Goal: Check status: Check status

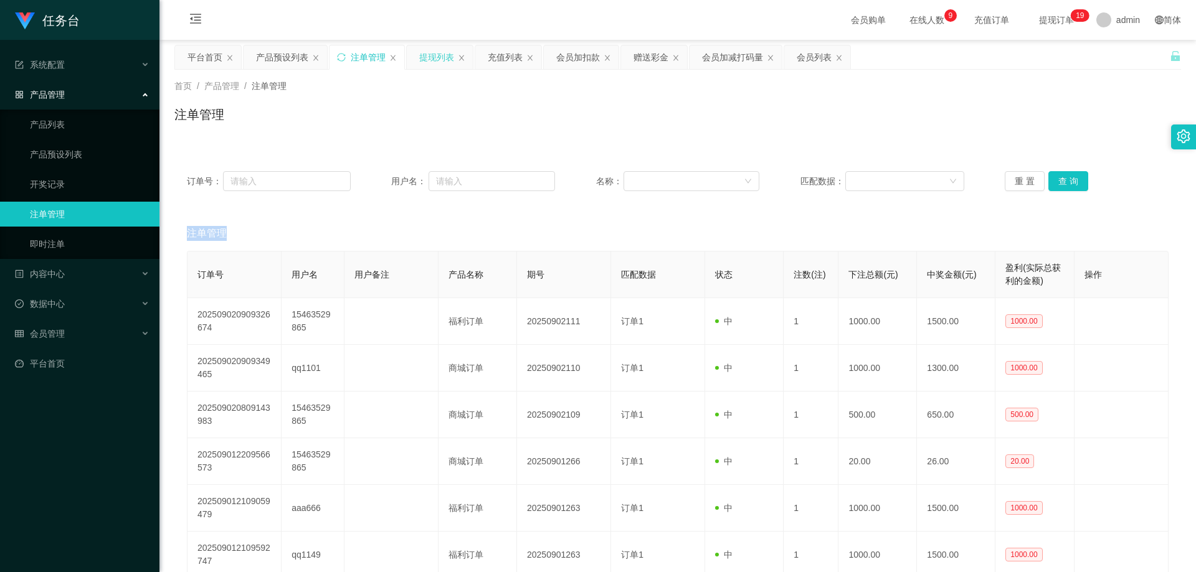
click at [434, 62] on div "提现列表" at bounding box center [436, 57] width 35 height 24
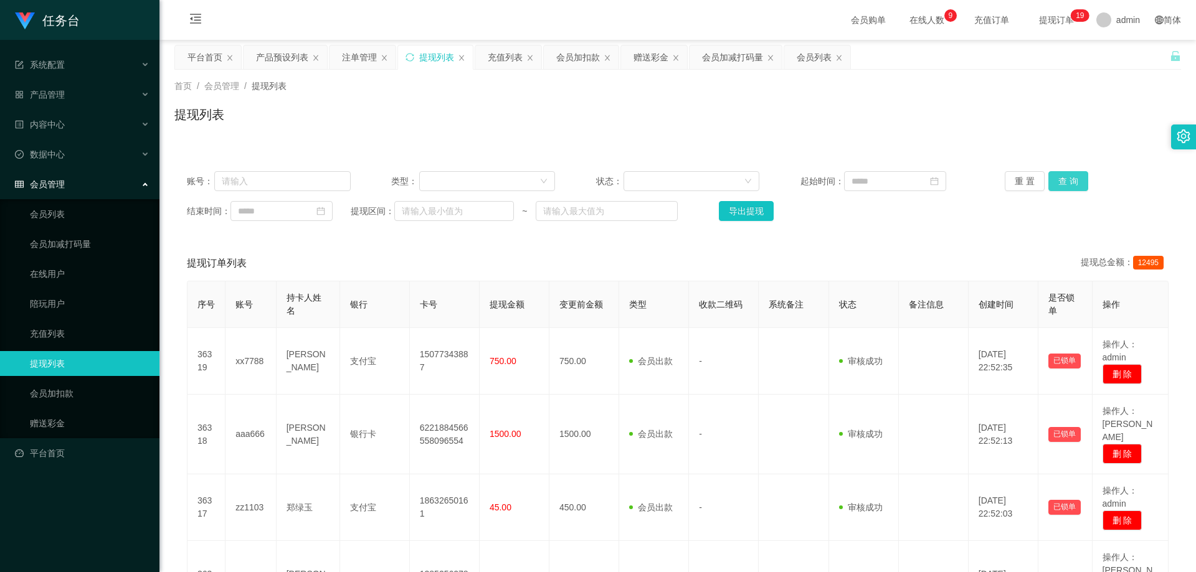
click at [1060, 182] on button "查 询" at bounding box center [1068, 181] width 40 height 20
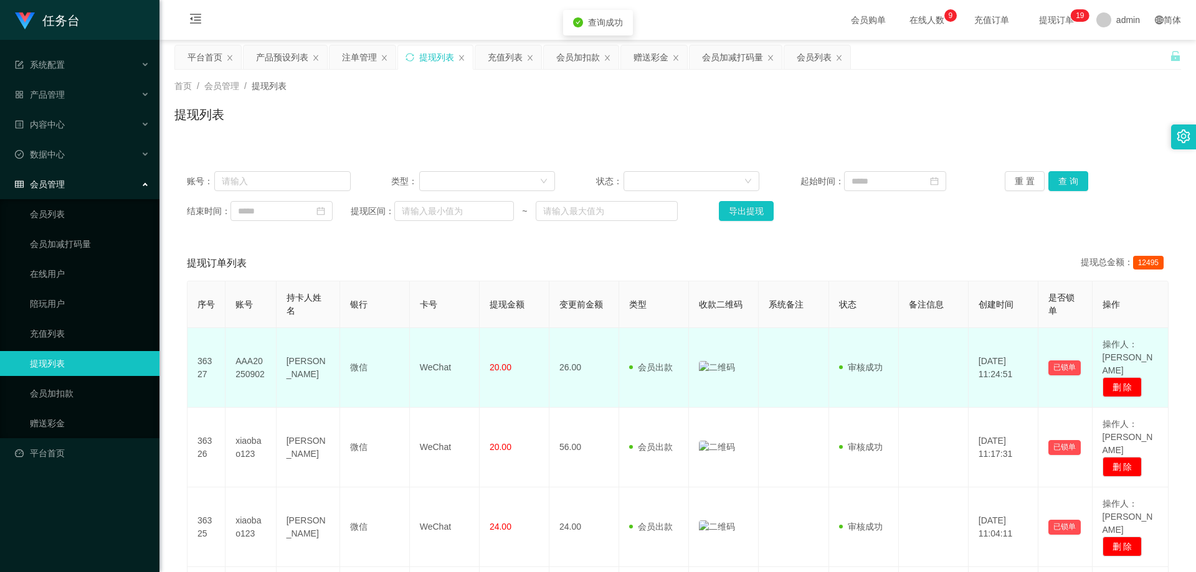
click at [706, 361] on img at bounding box center [717, 367] width 36 height 13
click at [719, 361] on img at bounding box center [717, 367] width 36 height 13
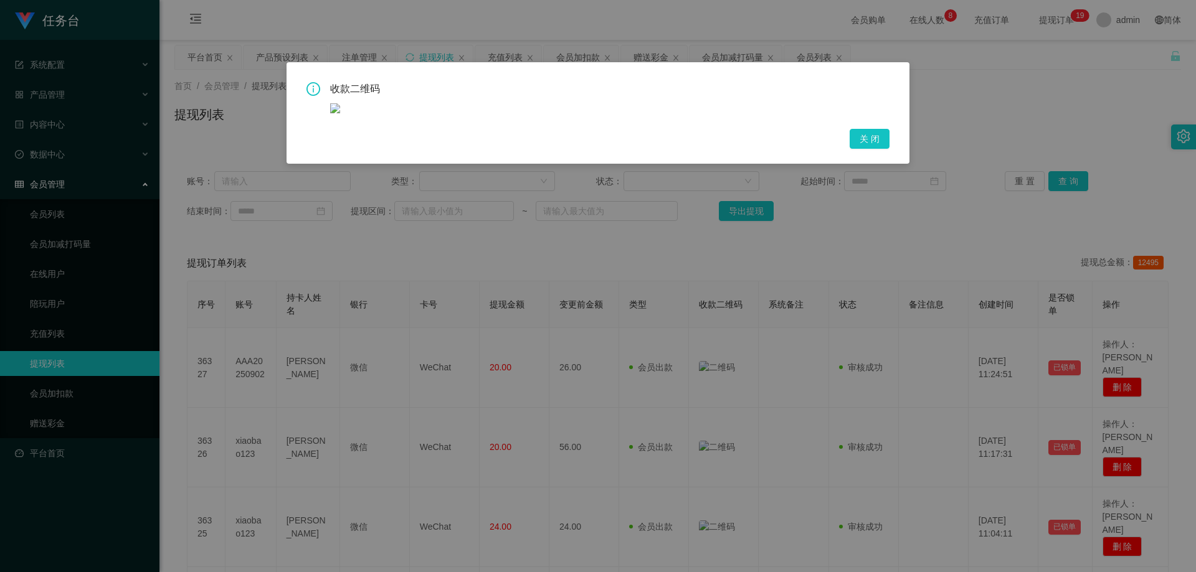
click at [336, 109] on img at bounding box center [335, 108] width 10 height 10
click at [313, 87] on icon "icon: info-circle" at bounding box center [313, 89] width 14 height 14
drag, startPoint x: 313, startPoint y: 87, endPoint x: 383, endPoint y: 93, distance: 70.6
click at [313, 87] on icon "icon: info-circle" at bounding box center [313, 89] width 14 height 14
click at [875, 131] on button "关 闭" at bounding box center [870, 139] width 40 height 20
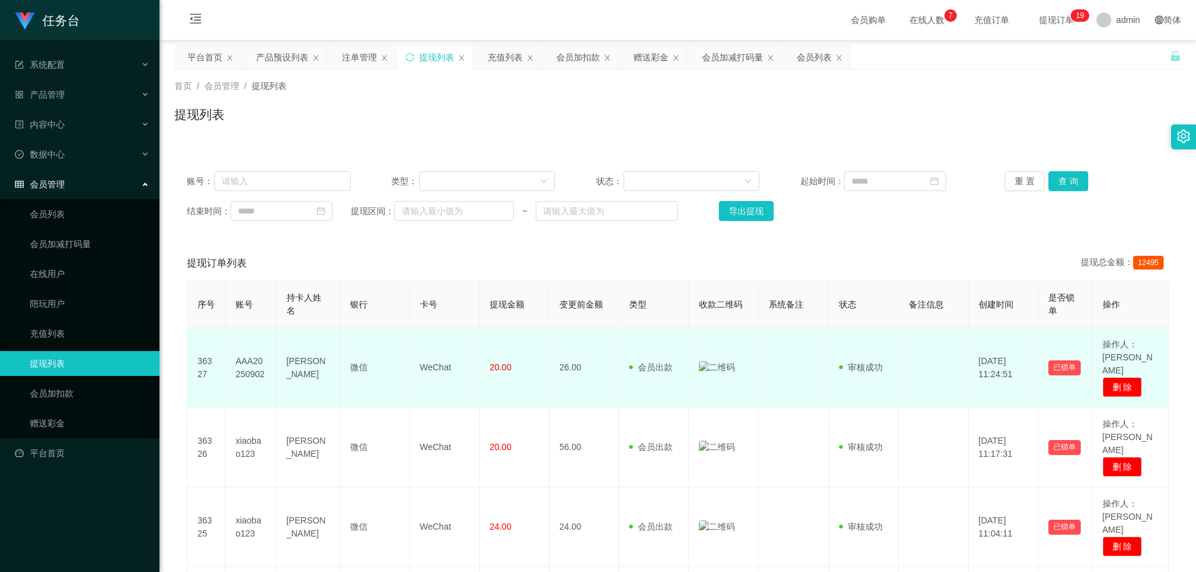
click at [720, 361] on img at bounding box center [717, 367] width 36 height 13
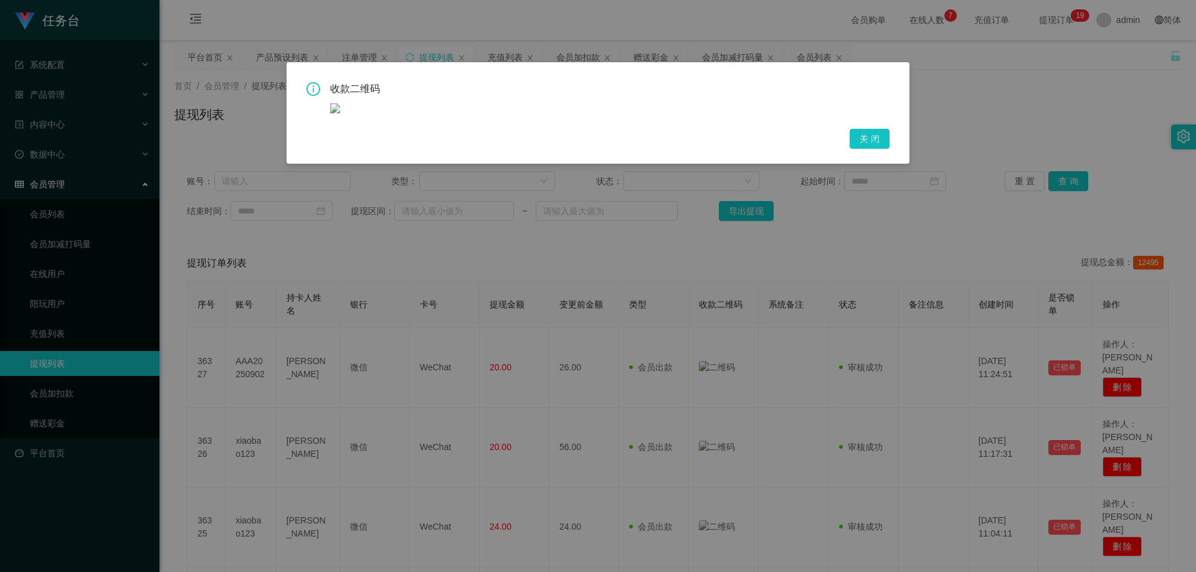
click at [719, 354] on div "收款二维码 关 闭" at bounding box center [598, 286] width 1196 height 572
click at [875, 141] on button "关 闭" at bounding box center [870, 139] width 40 height 20
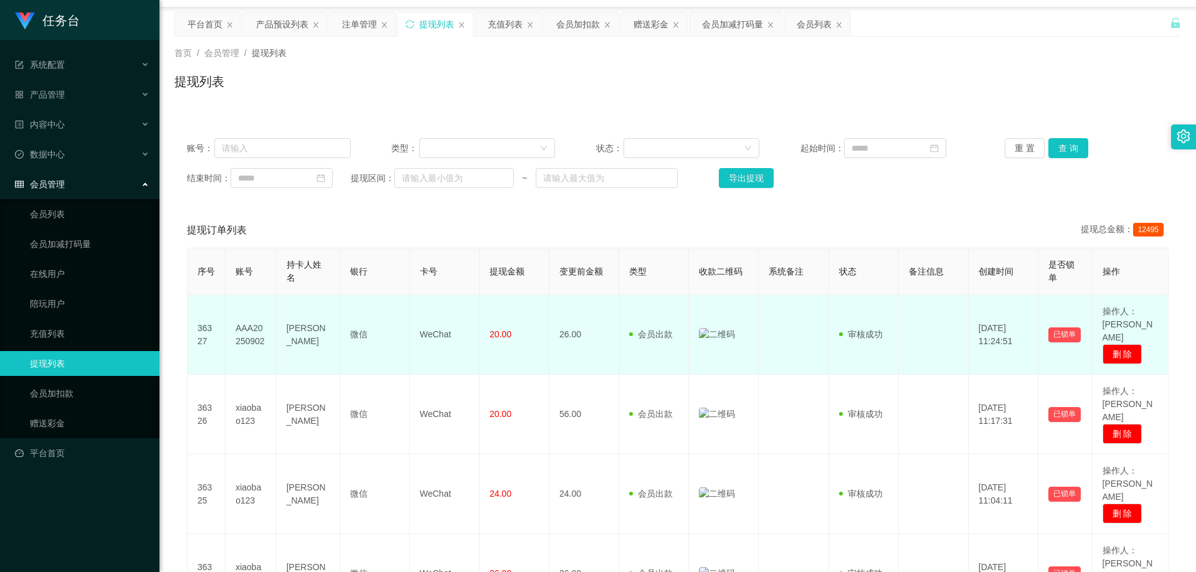
scroll to position [62, 0]
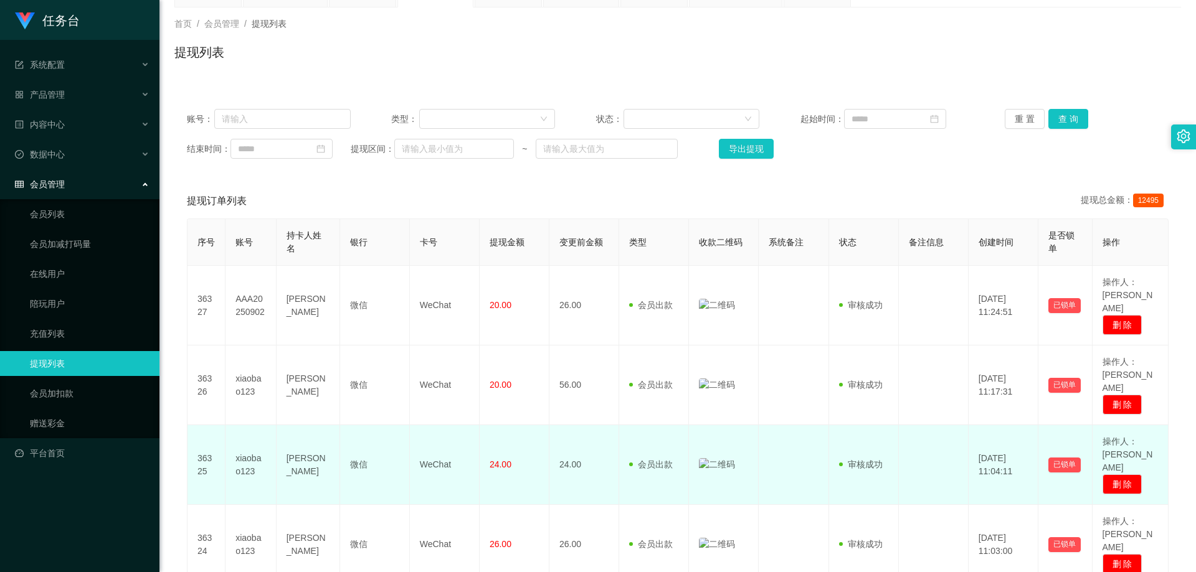
click at [714, 458] on img at bounding box center [717, 464] width 36 height 13
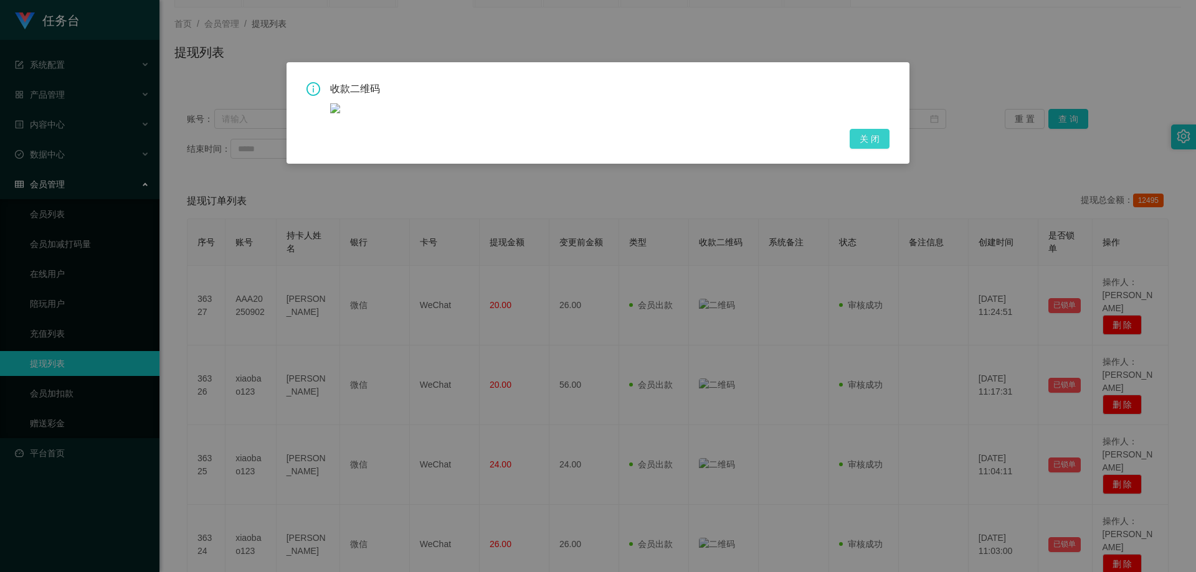
click at [880, 145] on button "关 闭" at bounding box center [870, 139] width 40 height 20
